Goal: Task Accomplishment & Management: Manage account settings

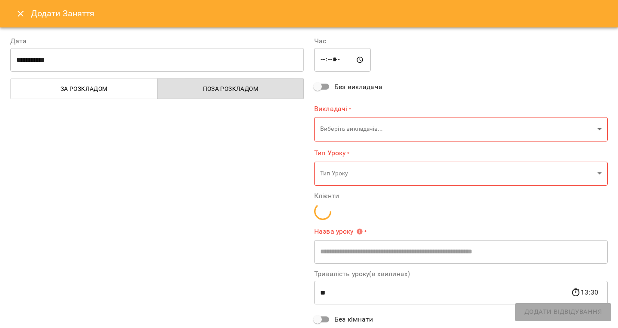
type input "**********"
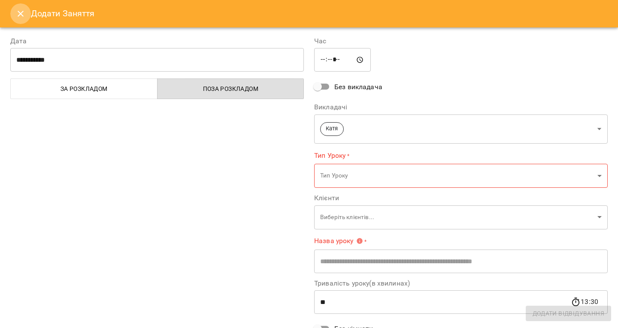
click at [20, 12] on icon "Close" at bounding box center [20, 14] width 10 height 10
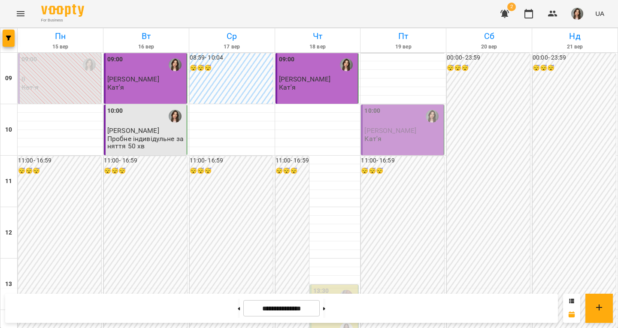
scroll to position [386, 0]
click at [325, 307] on button at bounding box center [324, 308] width 2 height 19
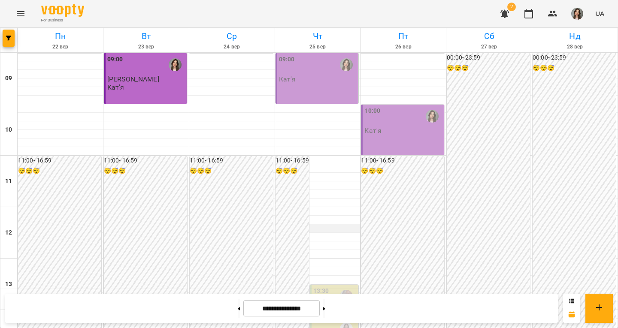
scroll to position [0, 0]
click at [238, 304] on button at bounding box center [239, 308] width 2 height 19
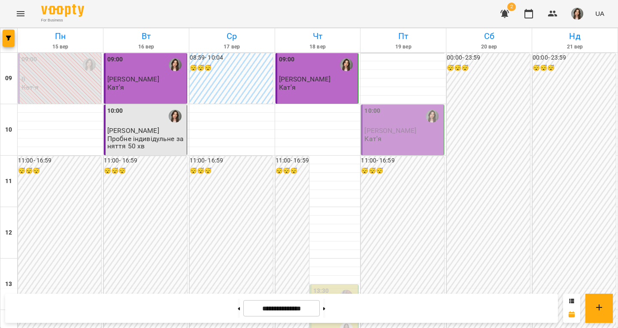
scroll to position [386, 0]
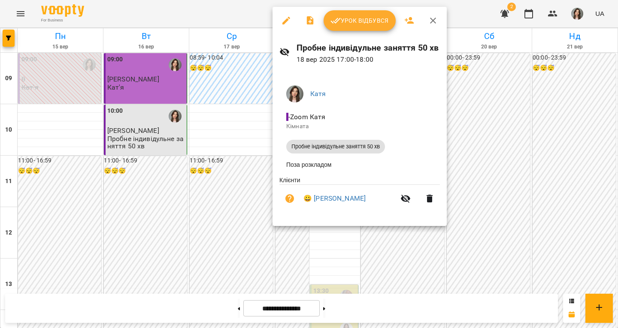
click at [430, 20] on icon "button" at bounding box center [433, 20] width 10 height 10
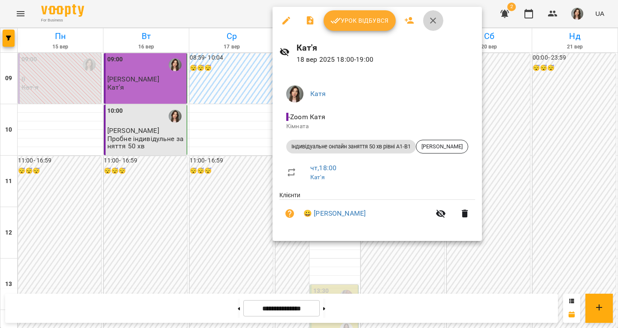
click at [431, 17] on icon "button" at bounding box center [433, 20] width 10 height 10
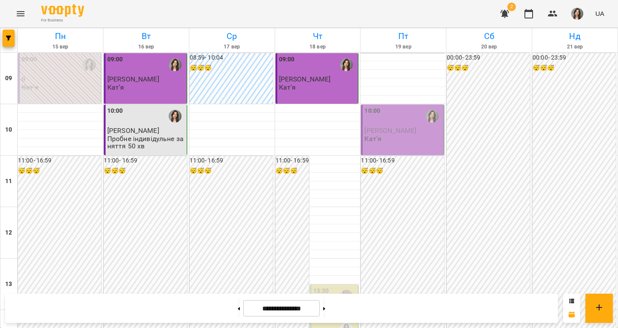
scroll to position [0, 0]
click at [416, 131] on span "[PERSON_NAME]" at bounding box center [390, 131] width 52 height 8
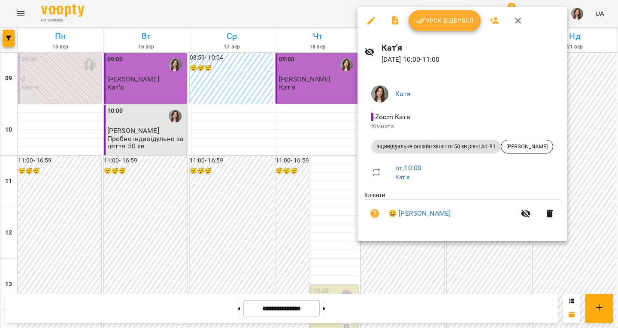
click at [518, 21] on icon "button" at bounding box center [518, 21] width 6 height 6
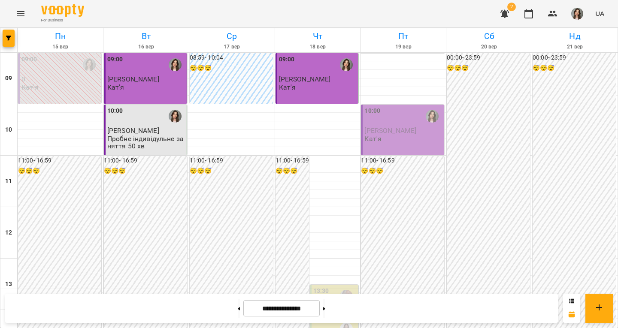
click at [495, 11] on span "2" at bounding box center [505, 13] width 21 height 21
click at [500, 9] on icon "button" at bounding box center [505, 14] width 10 height 10
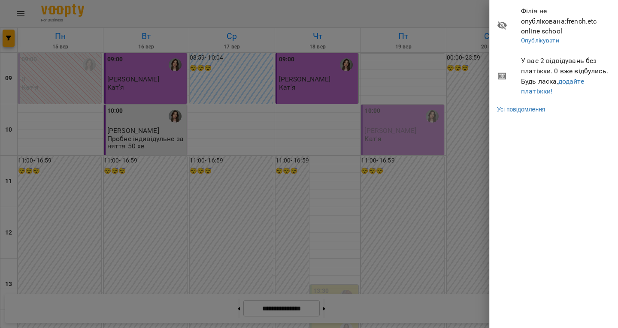
click at [471, 23] on div at bounding box center [309, 164] width 618 height 328
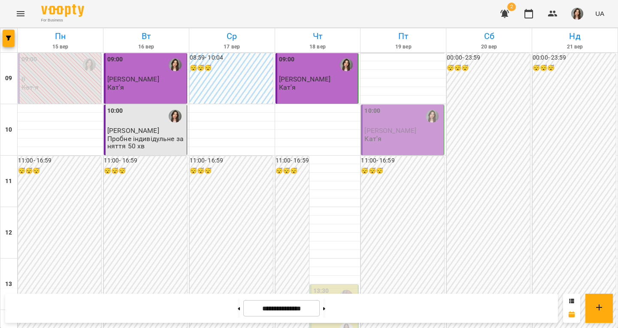
scroll to position [258, 0]
click at [325, 308] on button at bounding box center [324, 308] width 2 height 19
type input "**********"
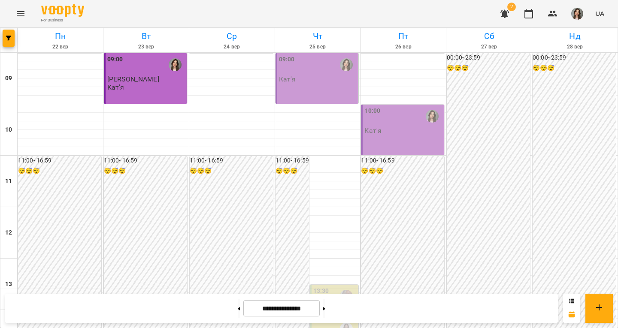
scroll to position [0, 0]
click at [149, 95] on div "09:00 Плюта Наталія Кат'я" at bounding box center [145, 78] width 83 height 51
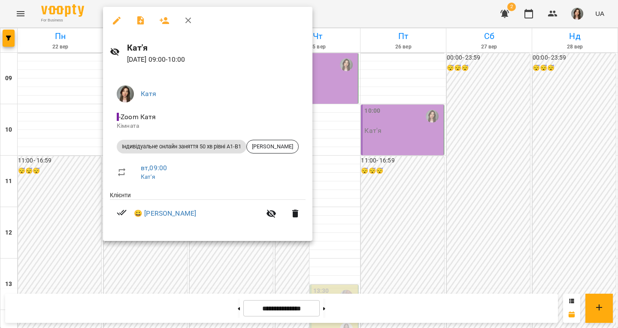
click at [194, 19] on button "button" at bounding box center [188, 20] width 21 height 21
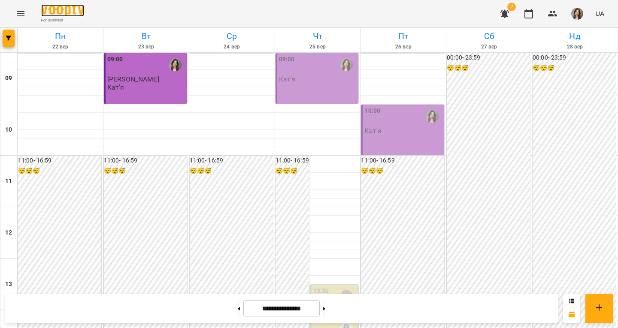
click at [64, 13] on img at bounding box center [62, 10] width 43 height 12
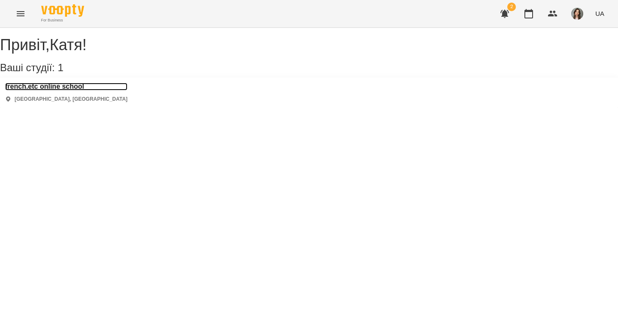
click at [57, 91] on h3 "french.etc online school" at bounding box center [66, 87] width 122 height 8
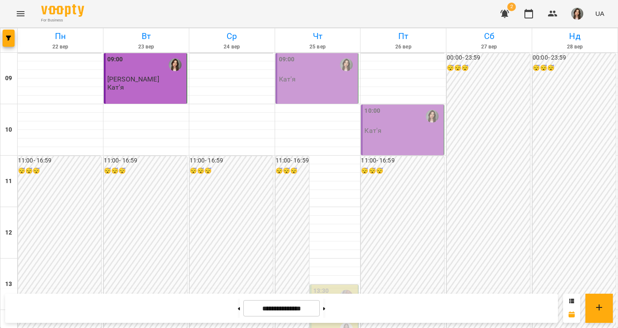
scroll to position [172, 0]
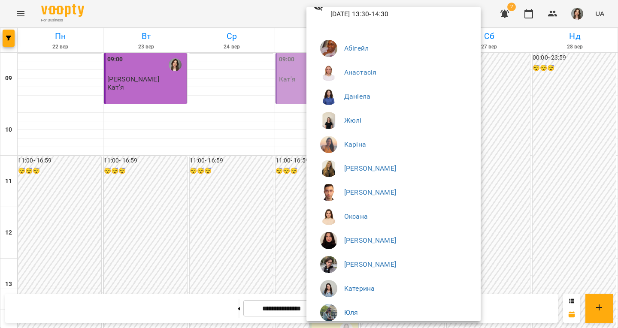
scroll to position [43, 0]
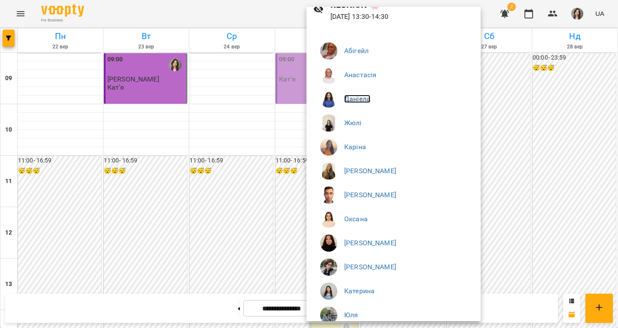
click at [358, 100] on link "Даніела" at bounding box center [357, 99] width 26 height 8
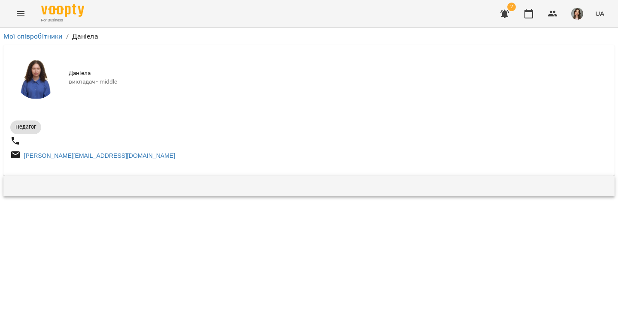
click at [30, 76] on img at bounding box center [36, 77] width 43 height 43
click at [76, 19] on span "For Business" at bounding box center [62, 21] width 43 height 6
click at [66, 13] on img at bounding box center [62, 10] width 43 height 12
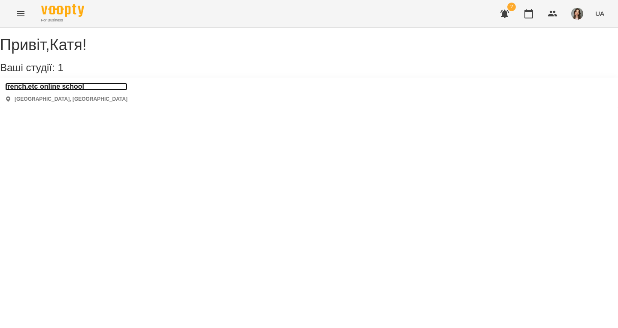
click at [44, 91] on h3 "french.etc online school" at bounding box center [66, 87] width 122 height 8
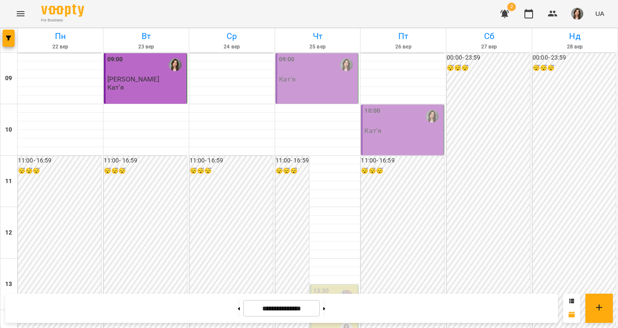
scroll to position [484, 0]
click at [238, 309] on button at bounding box center [239, 308] width 2 height 19
type input "**********"
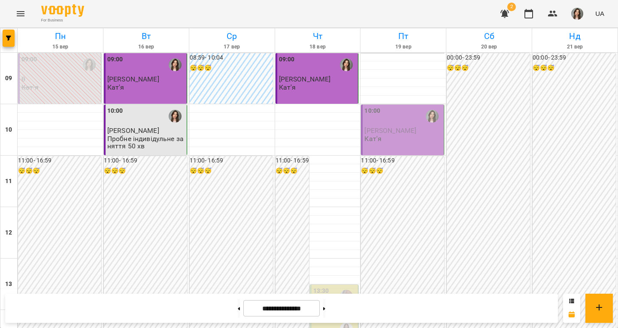
scroll to position [343, 0]
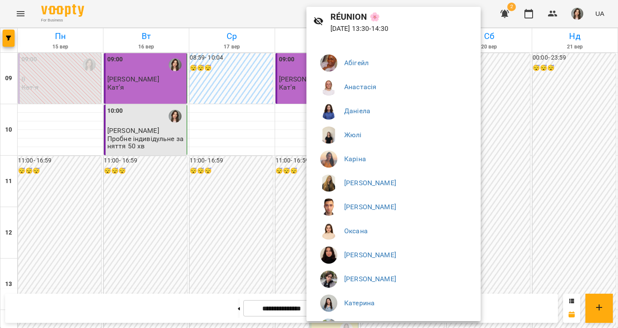
scroll to position [0, 0]
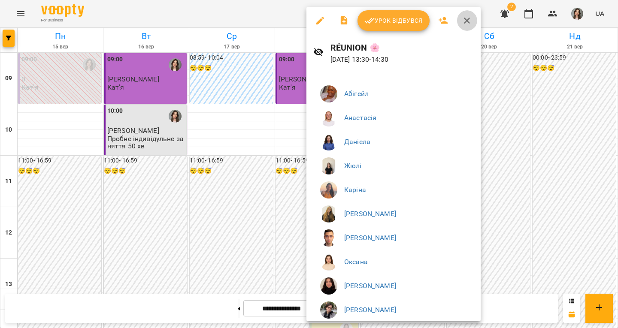
click at [460, 23] on button "button" at bounding box center [467, 20] width 21 height 21
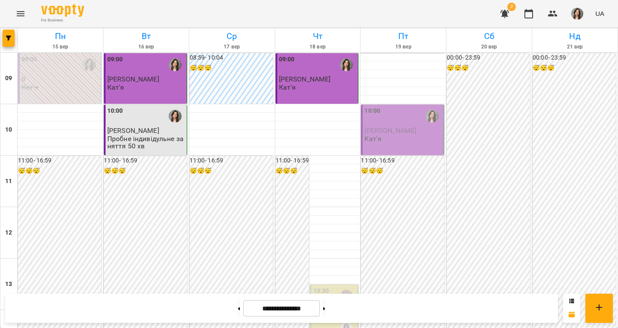
scroll to position [343, 0]
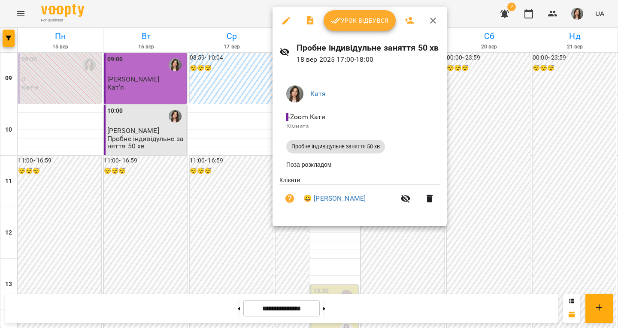
click at [433, 22] on icon "button" at bounding box center [433, 20] width 10 height 10
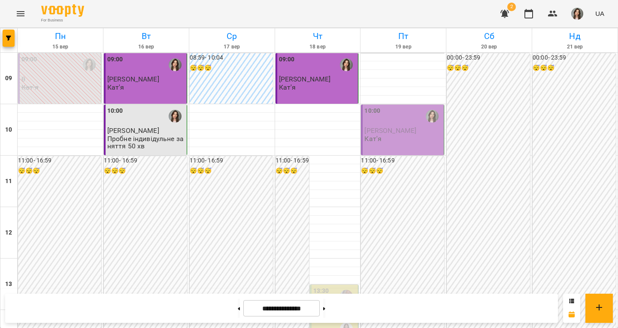
scroll to position [386, 0]
click at [325, 313] on button at bounding box center [324, 308] width 2 height 19
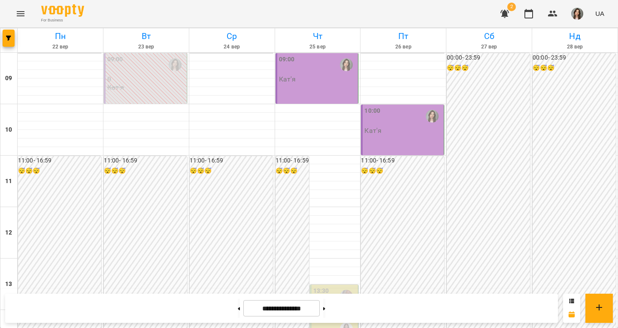
scroll to position [0, 0]
click at [137, 91] on div "09:00 0 Кат'я" at bounding box center [146, 73] width 78 height 36
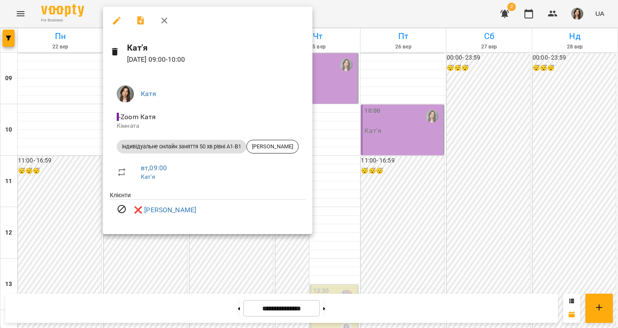
click at [164, 24] on icon "button" at bounding box center [164, 20] width 10 height 10
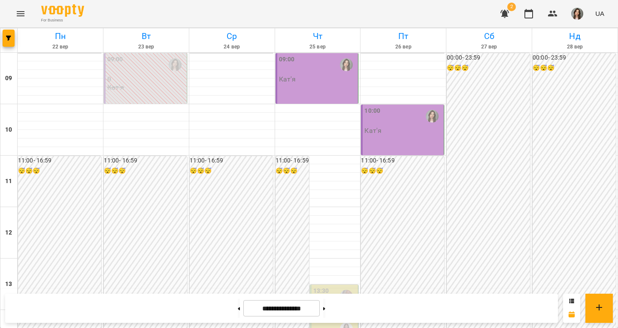
click at [298, 89] on div "09:00 Кат'я" at bounding box center [317, 78] width 83 height 51
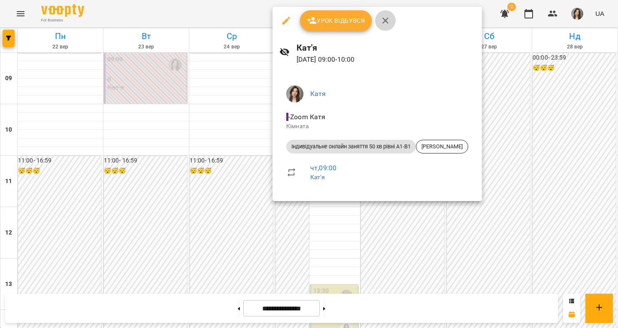
click at [382, 23] on icon "button" at bounding box center [385, 21] width 6 height 6
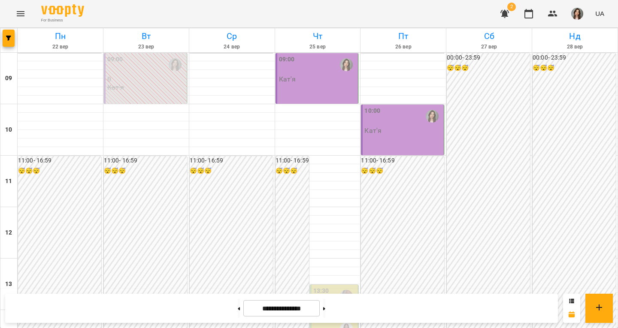
scroll to position [386, 0]
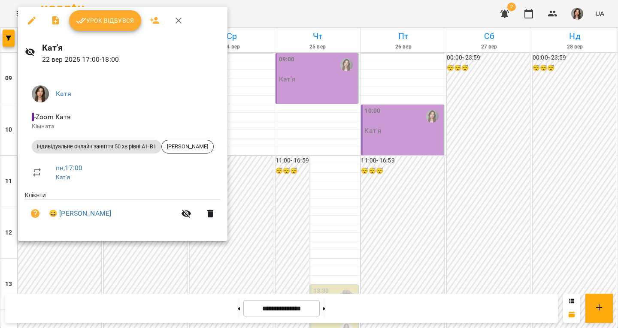
click at [181, 20] on icon "button" at bounding box center [178, 20] width 10 height 10
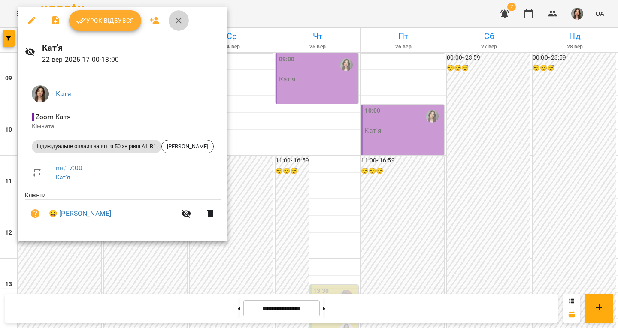
click at [177, 19] on icon "button" at bounding box center [179, 21] width 6 height 6
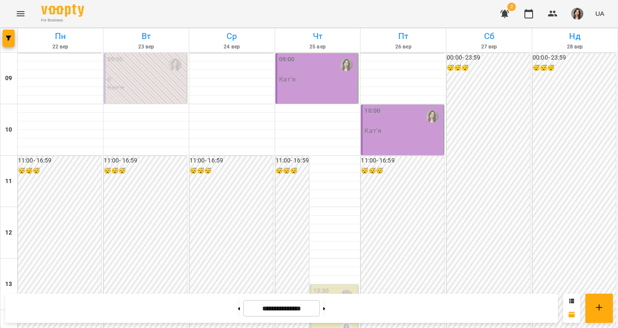
scroll to position [300, 0]
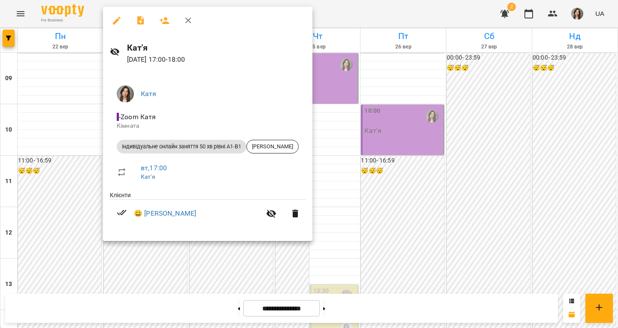
click at [188, 17] on icon "button" at bounding box center [188, 20] width 10 height 10
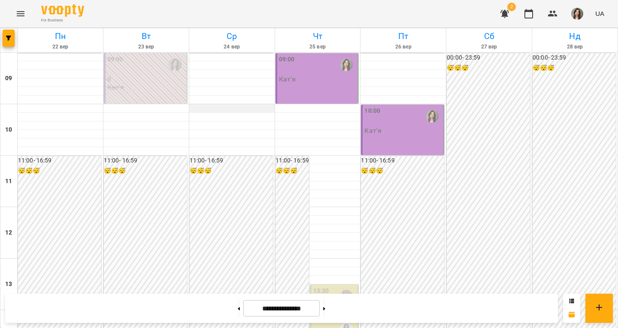
scroll to position [343, 0]
click at [238, 306] on button at bounding box center [239, 308] width 2 height 19
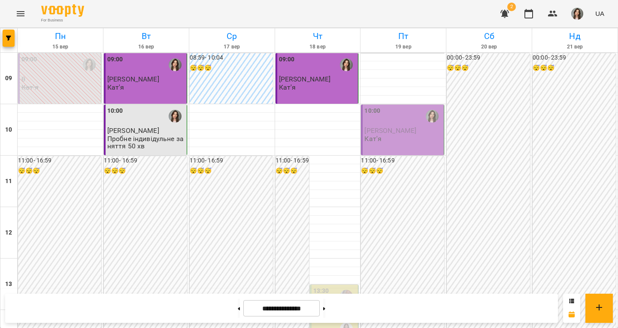
scroll to position [0, 0]
click at [238, 304] on button at bounding box center [239, 308] width 2 height 19
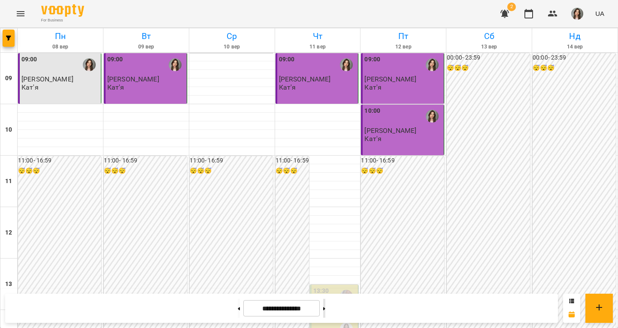
click at [325, 312] on button at bounding box center [324, 308] width 2 height 19
type input "**********"
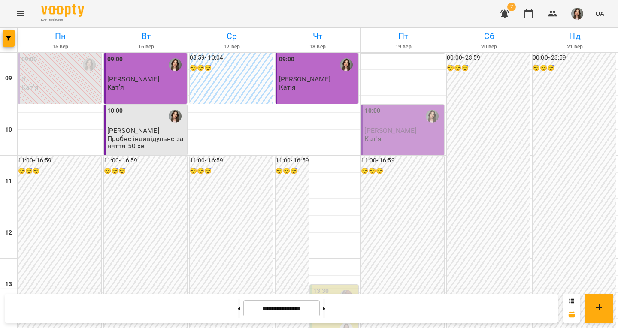
click at [580, 10] on img "button" at bounding box center [577, 14] width 12 height 12
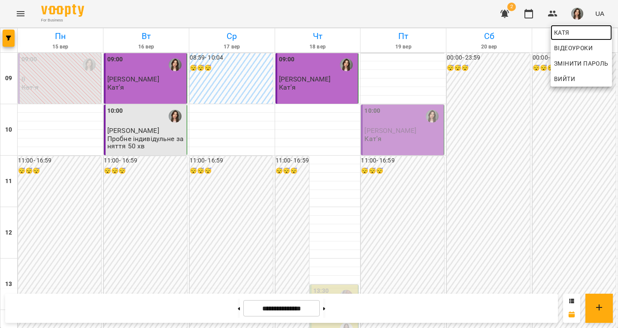
click at [586, 36] on span "Катя" at bounding box center [581, 32] width 55 height 10
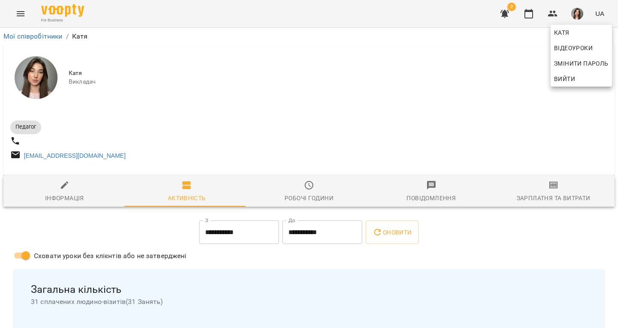
click at [540, 196] on div at bounding box center [309, 164] width 618 height 328
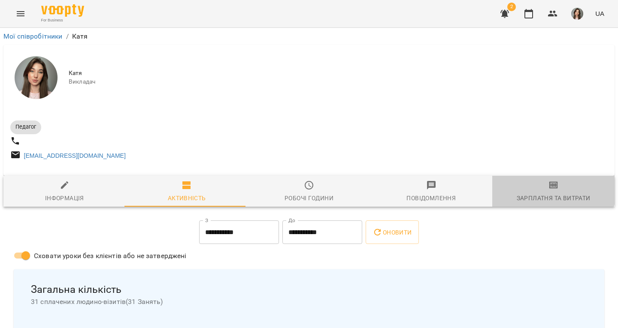
click at [549, 189] on icon "button" at bounding box center [553, 185] width 9 height 7
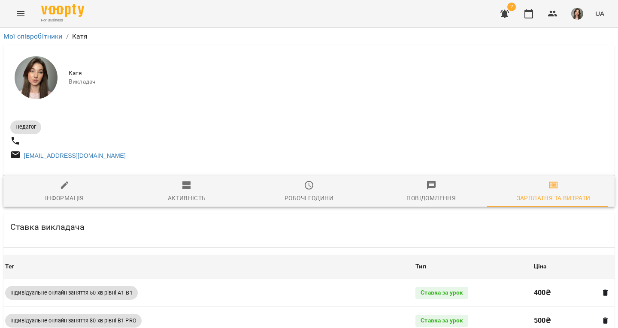
scroll to position [129, 0]
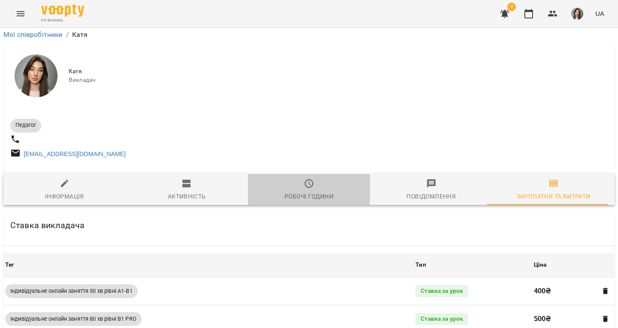
click at [308, 179] on span "Робочі години" at bounding box center [309, 190] width 112 height 23
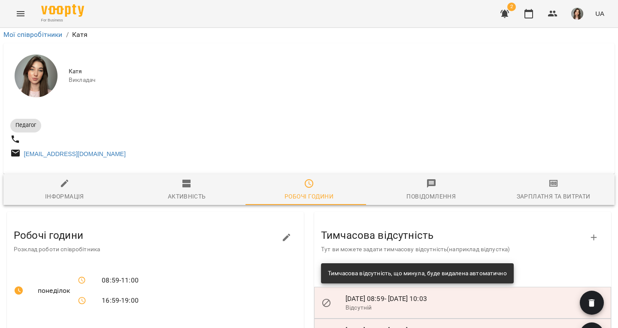
scroll to position [43, 0]
click at [549, 180] on icon "button" at bounding box center [553, 183] width 9 height 7
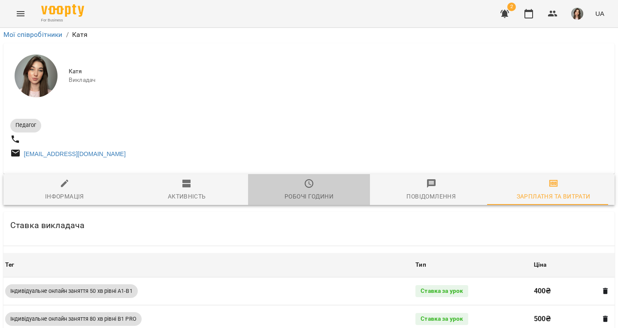
click at [328, 191] on div "Робочі години" at bounding box center [309, 196] width 49 height 10
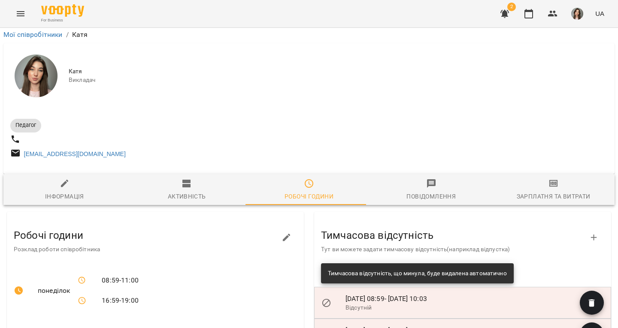
click at [182, 191] on div "Активність" at bounding box center [187, 196] width 38 height 10
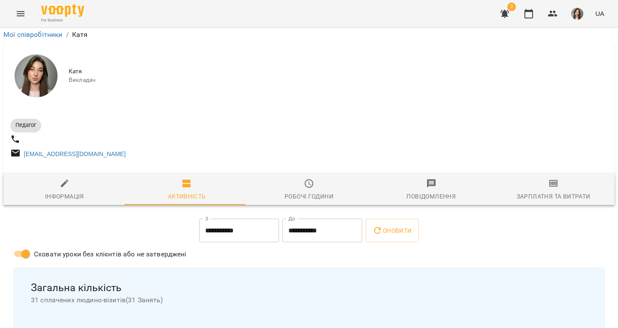
scroll to position [1503, 0]
click at [549, 190] on icon "button" at bounding box center [554, 184] width 10 height 10
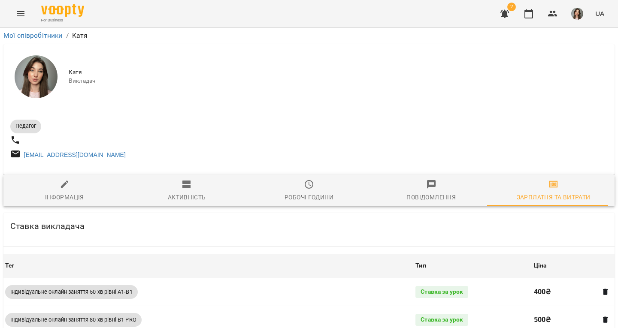
click at [306, 201] on div "Робочі години" at bounding box center [309, 197] width 49 height 10
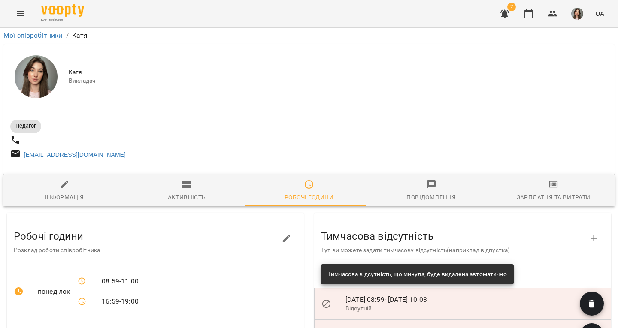
click at [427, 190] on icon "button" at bounding box center [431, 184] width 10 height 10
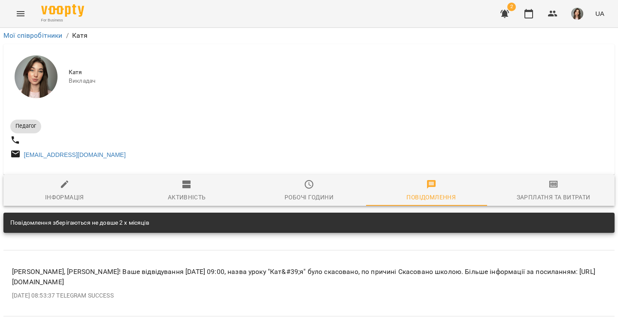
click at [541, 190] on span "Зарплатня та Витрати" at bounding box center [554, 190] width 112 height 23
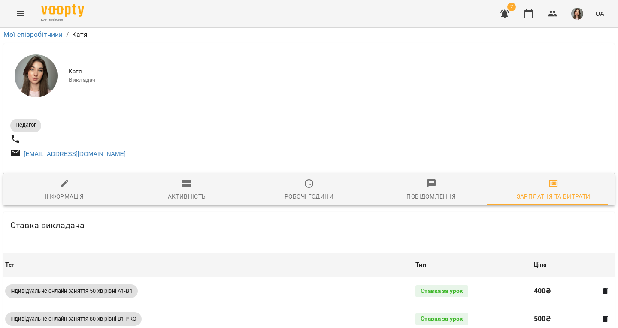
scroll to position [387, 0]
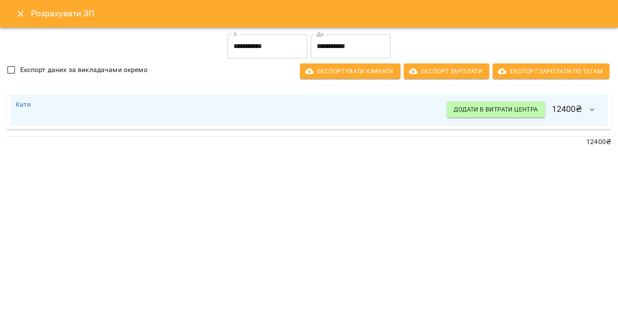
click at [593, 110] on icon "button" at bounding box center [592, 109] width 5 height 3
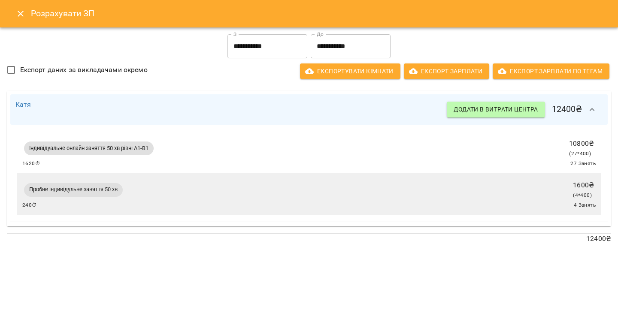
click at [593, 110] on icon "button" at bounding box center [592, 110] width 10 height 10
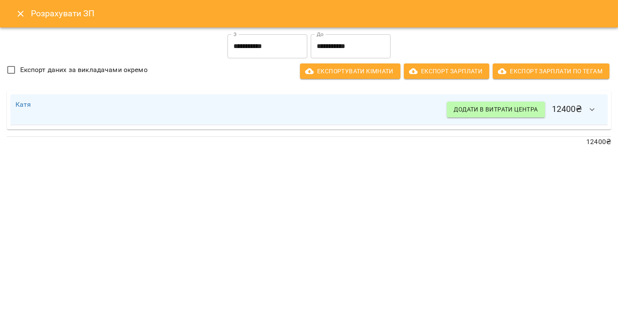
click at [15, 11] on button "Close" at bounding box center [20, 13] width 21 height 21
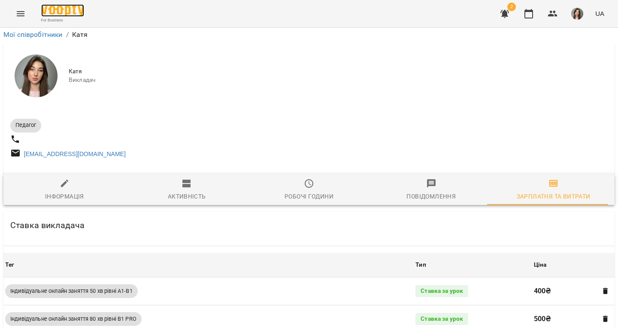
click at [56, 15] on img at bounding box center [62, 10] width 43 height 12
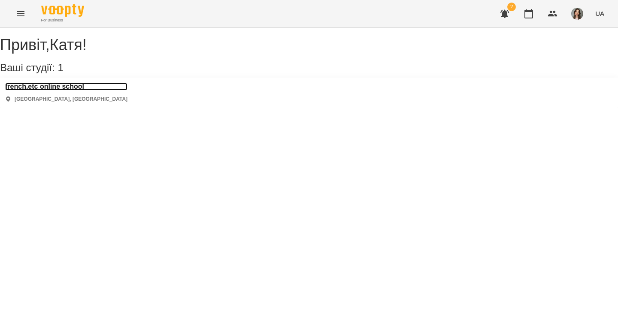
click at [56, 91] on h3 "french.etc online school" at bounding box center [66, 87] width 122 height 8
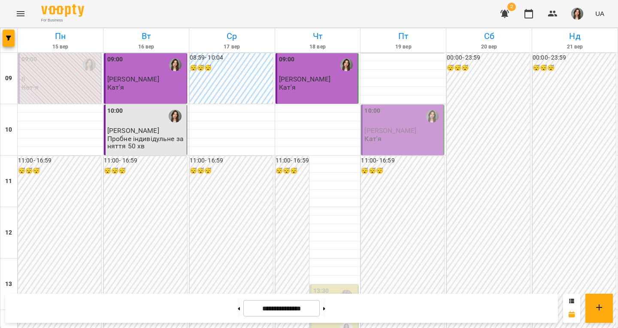
scroll to position [386, 0]
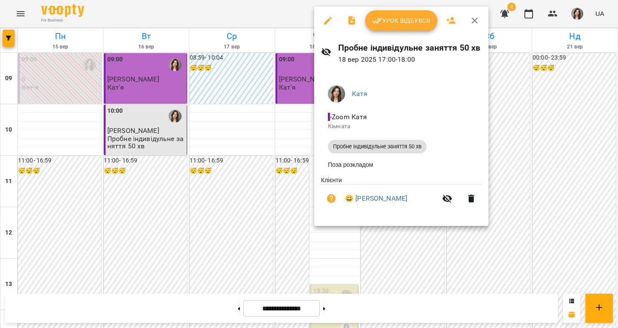
click at [475, 27] on button "button" at bounding box center [474, 20] width 21 height 21
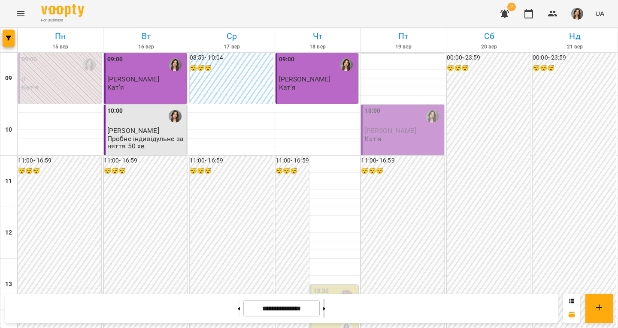
click at [325, 313] on button at bounding box center [324, 308] width 2 height 19
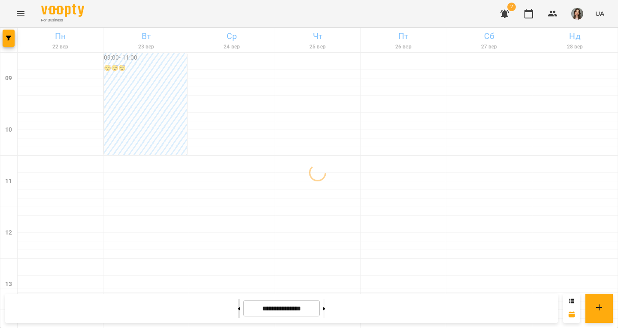
click at [238, 310] on button at bounding box center [239, 308] width 2 height 19
type input "**********"
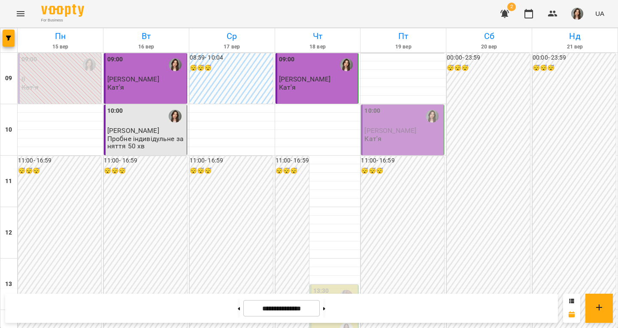
scroll to position [0, 0]
click at [396, 135] on div "10:00 Катерина Хохлачова Кат'я" at bounding box center [403, 124] width 78 height 36
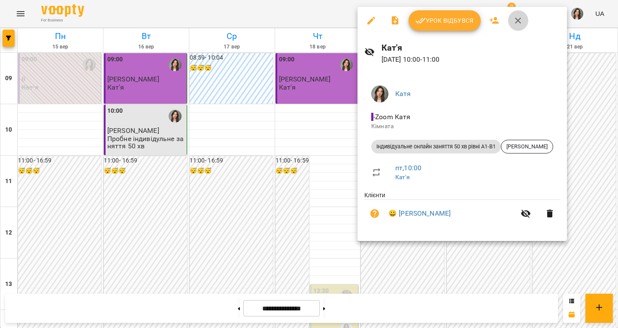
click at [519, 26] on button "button" at bounding box center [518, 20] width 21 height 21
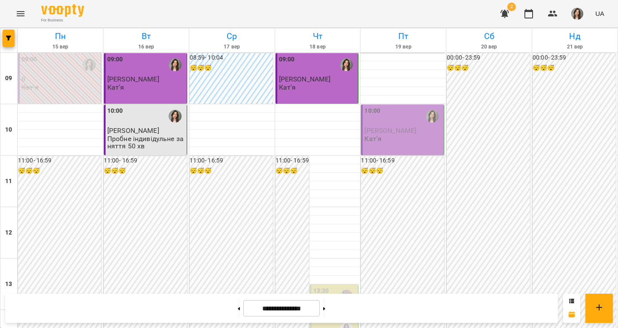
click at [400, 145] on div "10:00 Катерина Хохлачова Кат'я" at bounding box center [402, 130] width 83 height 51
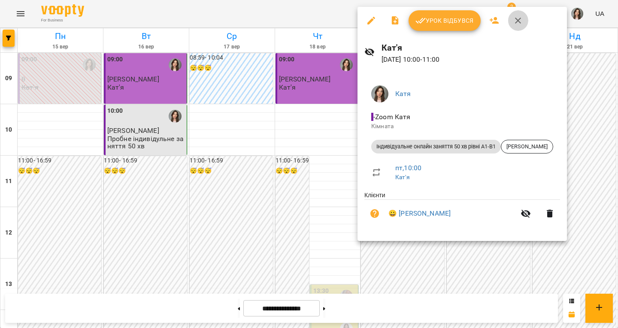
click at [515, 24] on icon "button" at bounding box center [518, 20] width 10 height 10
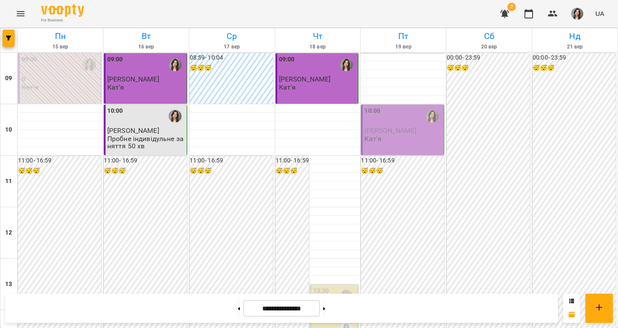
scroll to position [343, 0]
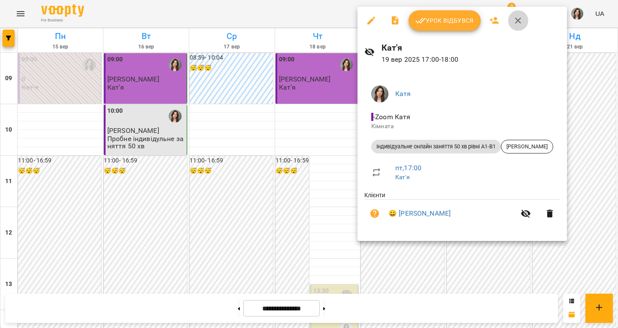
click at [513, 20] on icon "button" at bounding box center [518, 20] width 10 height 10
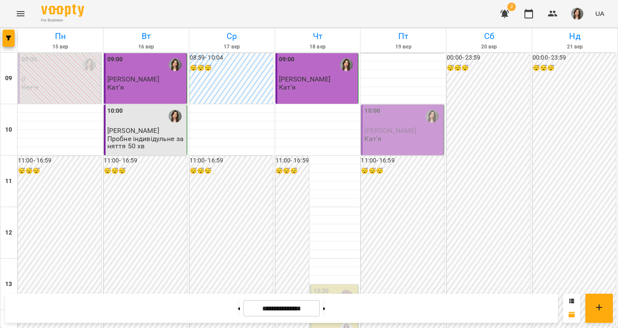
scroll to position [0, 0]
click at [418, 139] on div "10:00 Катерина Хохлачова Кат'я" at bounding box center [403, 124] width 78 height 36
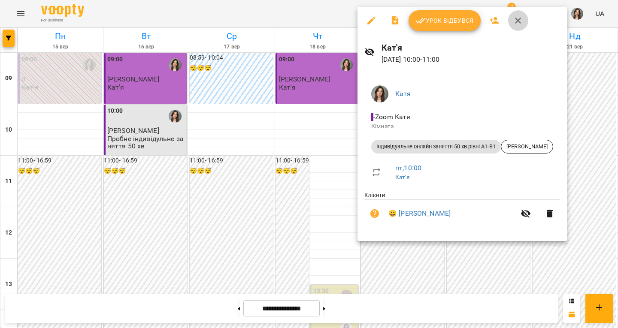
click at [522, 20] on icon "button" at bounding box center [518, 20] width 10 height 10
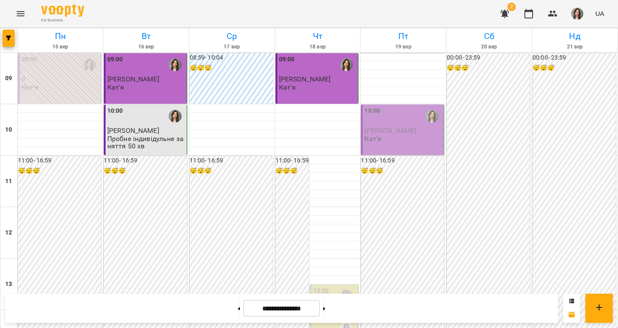
scroll to position [300, 0]
